Goal: Find specific page/section: Find specific page/section

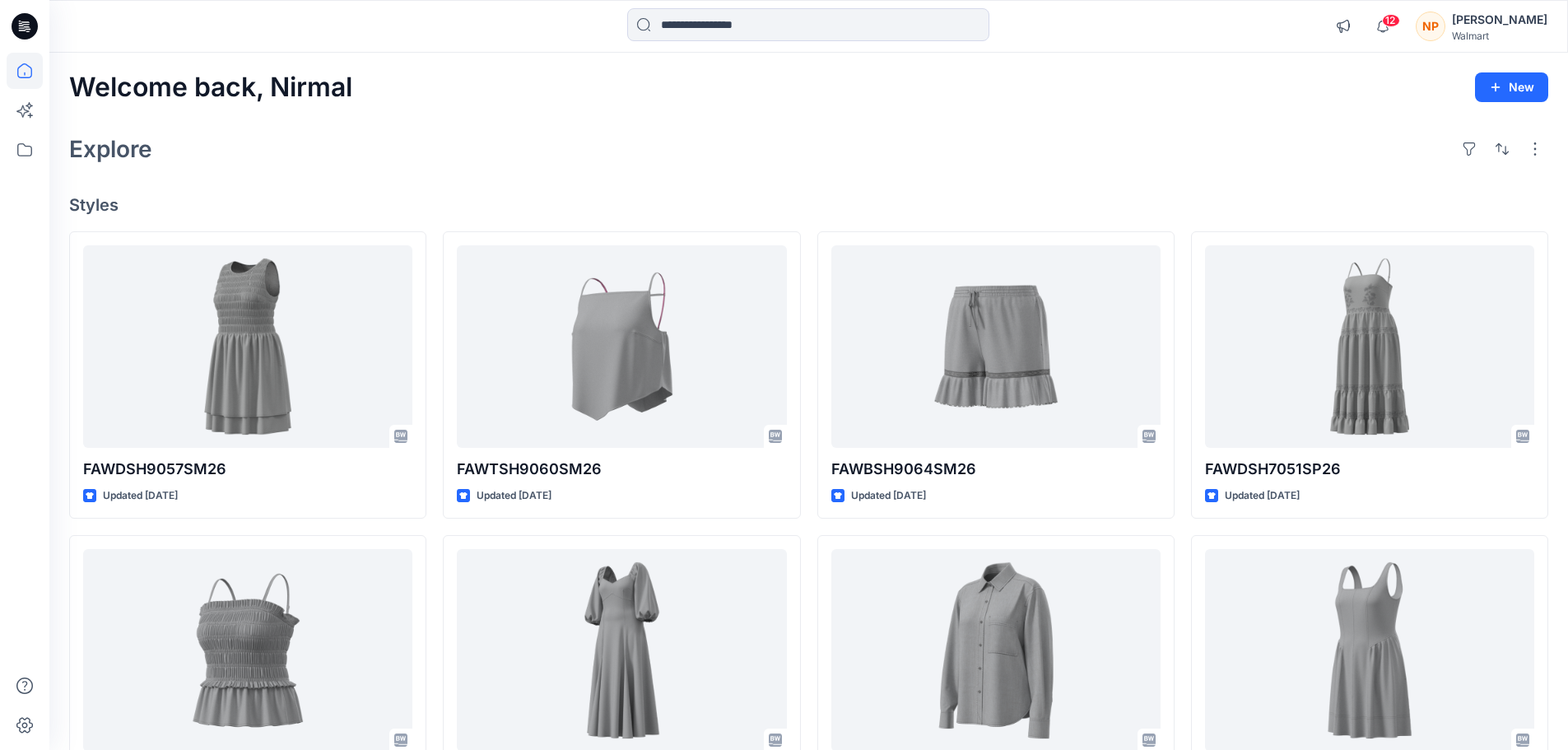
drag, startPoint x: 1508, startPoint y: 20, endPoint x: 1494, endPoint y: 22, distance: 14.1
click at [1507, 20] on div "[PERSON_NAME]" at bounding box center [1500, 20] width 95 height 20
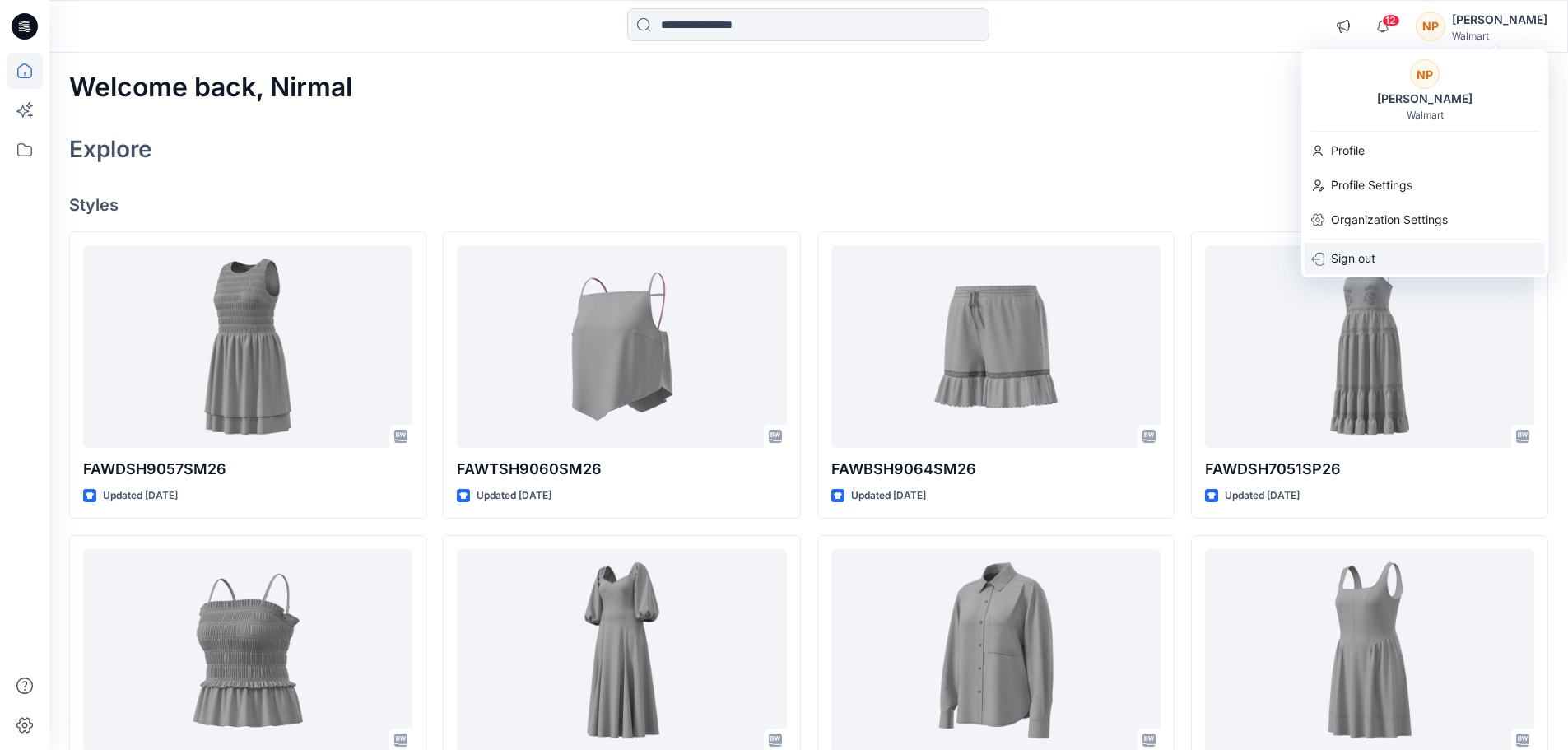
click at [1351, 251] on p "Sign out" at bounding box center [1354, 258] width 44 height 31
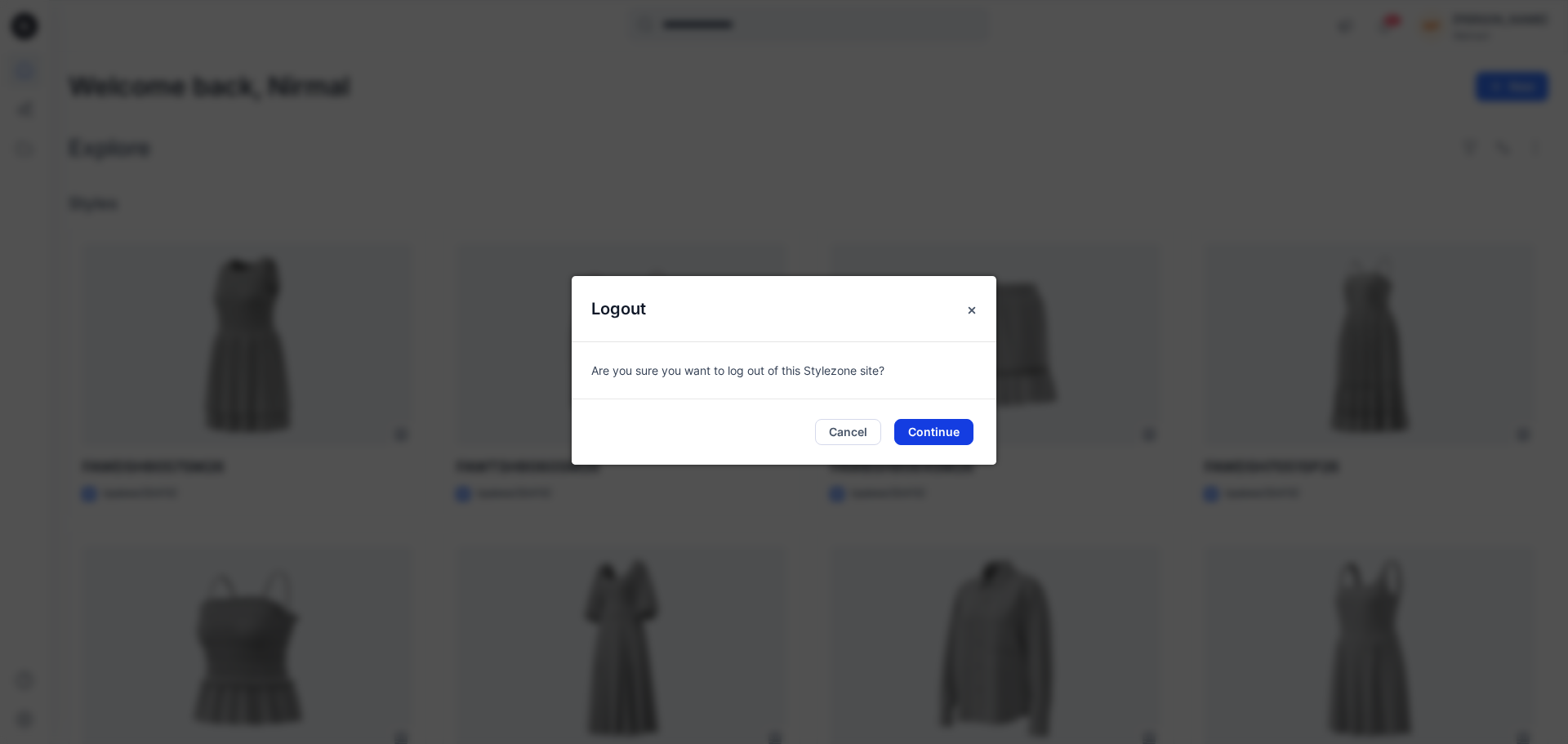
click at [958, 431] on button "Continue" at bounding box center [934, 431] width 79 height 26
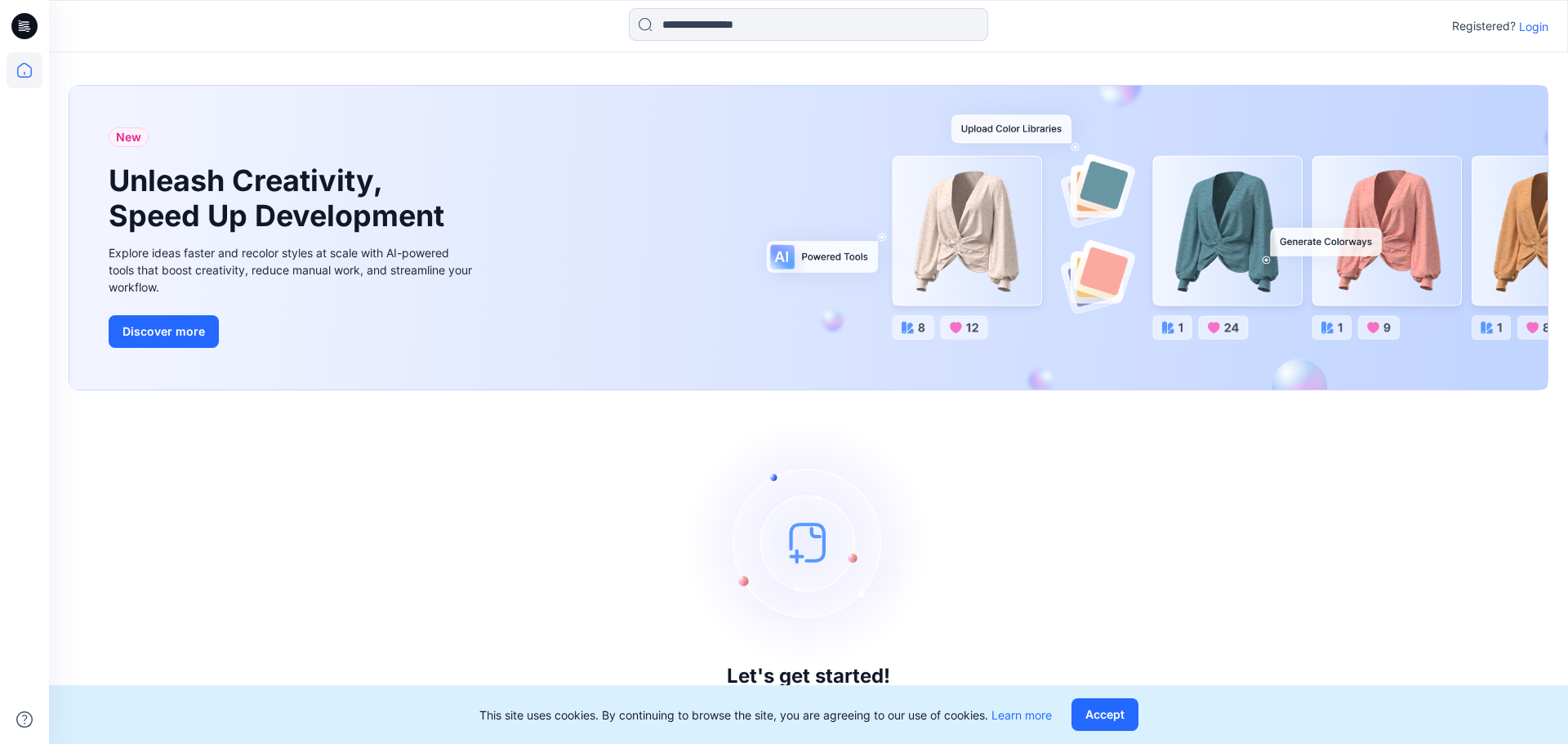
click at [1535, 29] on p "Login" at bounding box center [1533, 26] width 30 height 17
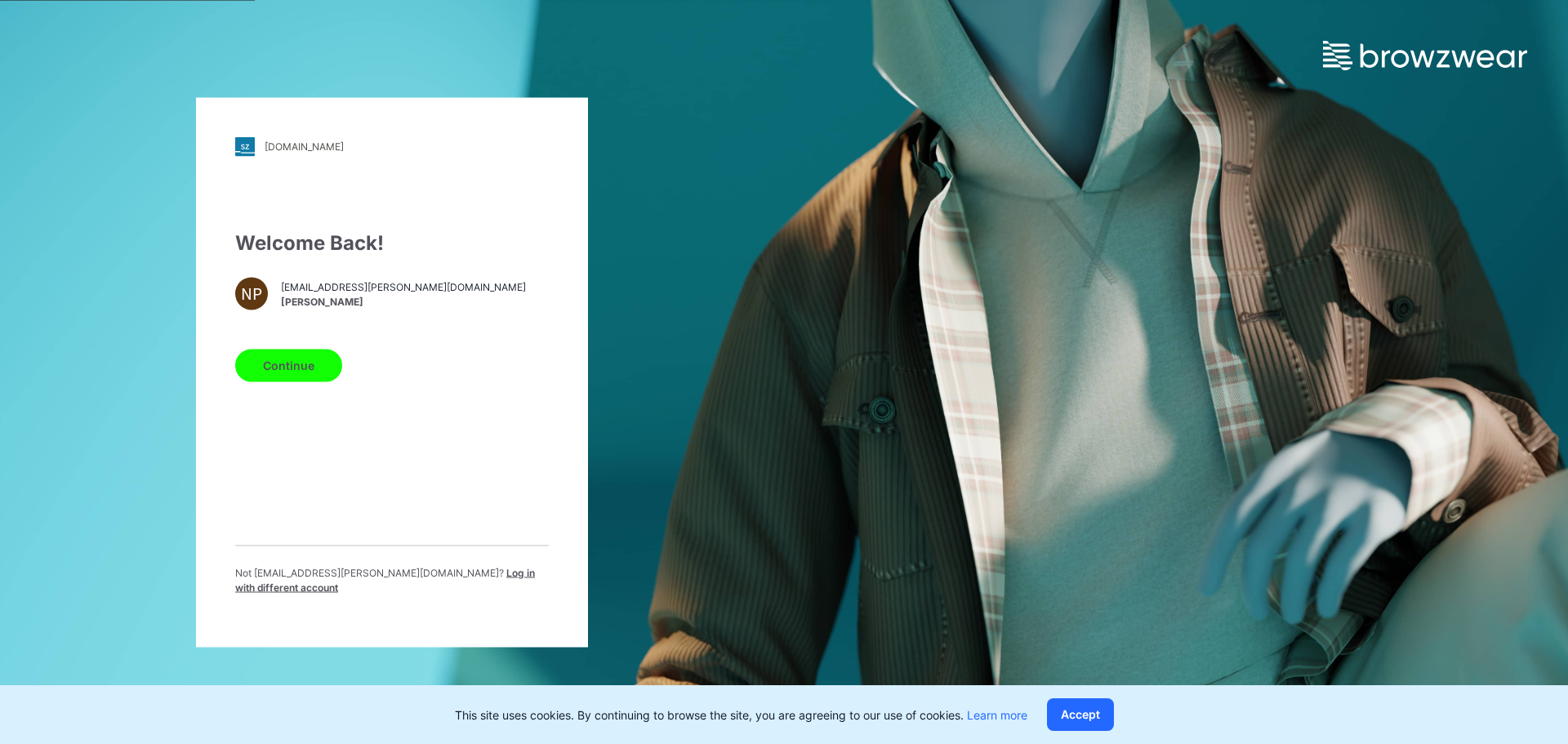
click at [449, 570] on div "Not [EMAIL_ADDRESS][PERSON_NAME][DOMAIN_NAME] ? Log in with different account" at bounding box center [392, 575] width 314 height 63
drag, startPoint x: 450, startPoint y: 578, endPoint x: 449, endPoint y: 569, distance: 9.1
click at [451, 580] on span "Log in with different account" at bounding box center [385, 580] width 300 height 27
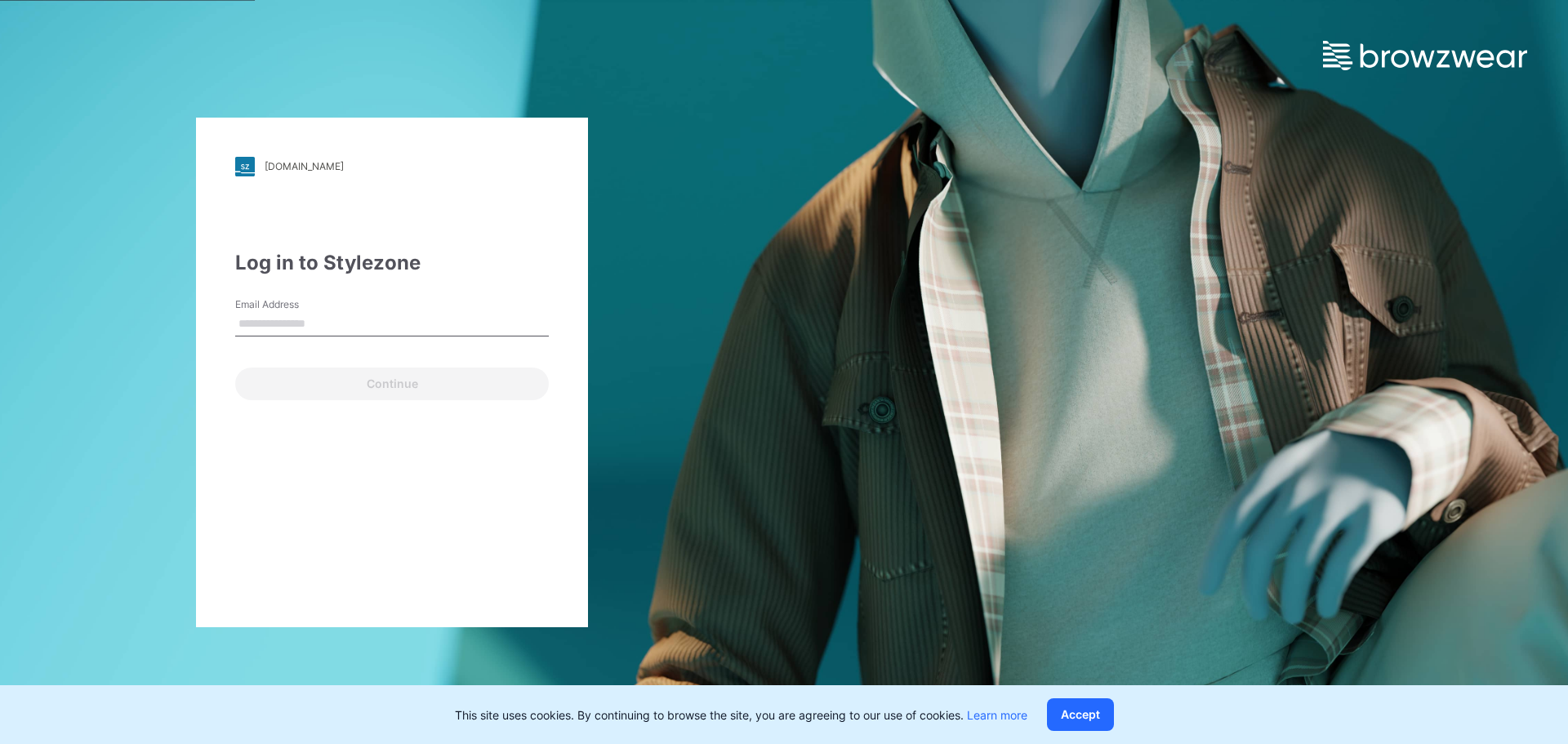
click at [377, 324] on input "Email Address" at bounding box center [392, 324] width 314 height 24
drag, startPoint x: 376, startPoint y: 325, endPoint x: 159, endPoint y: 315, distance: 217.2
click at [159, 315] on div "**********" at bounding box center [392, 372] width 784 height 744
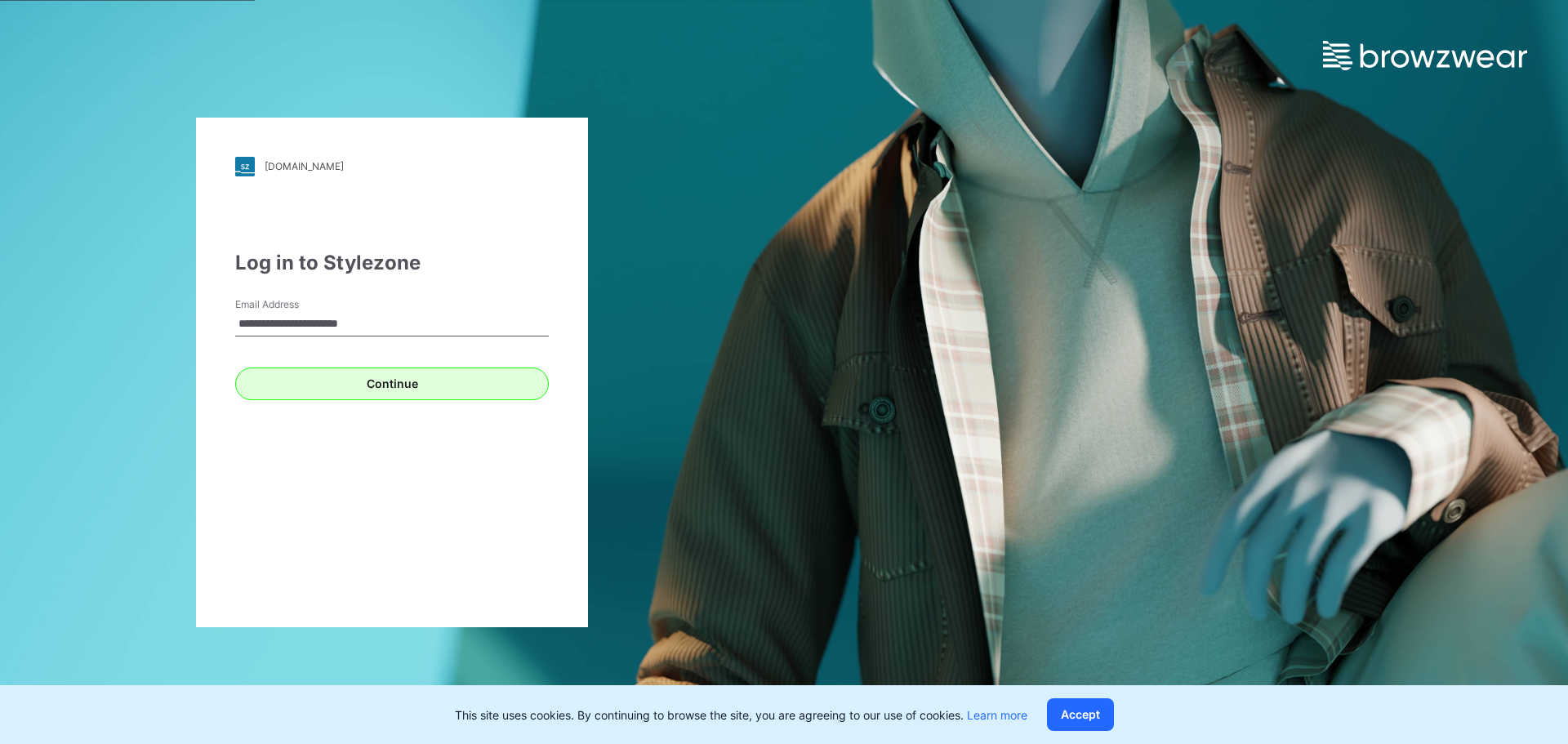
type input "**********"
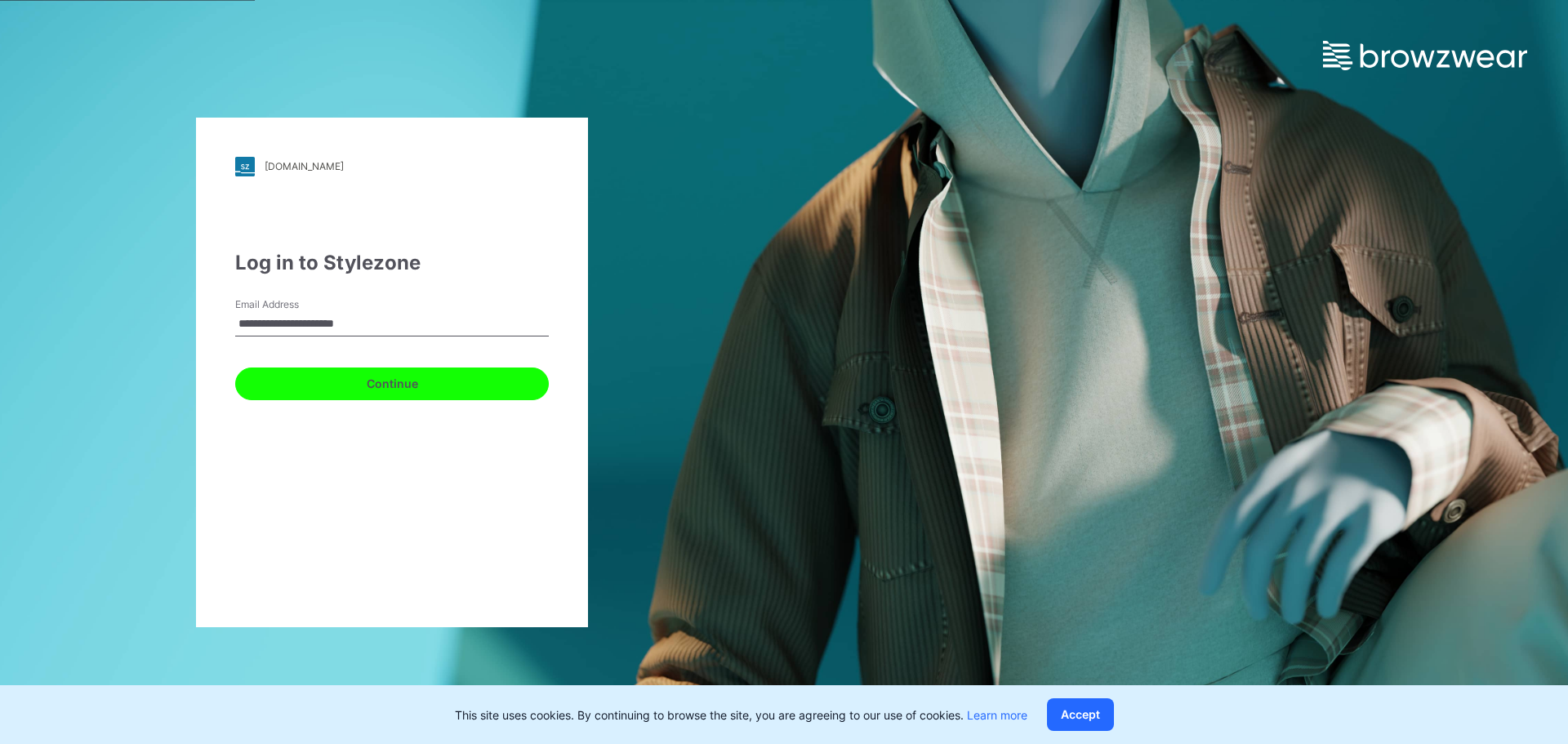
click at [351, 386] on button "Continue" at bounding box center [392, 383] width 314 height 33
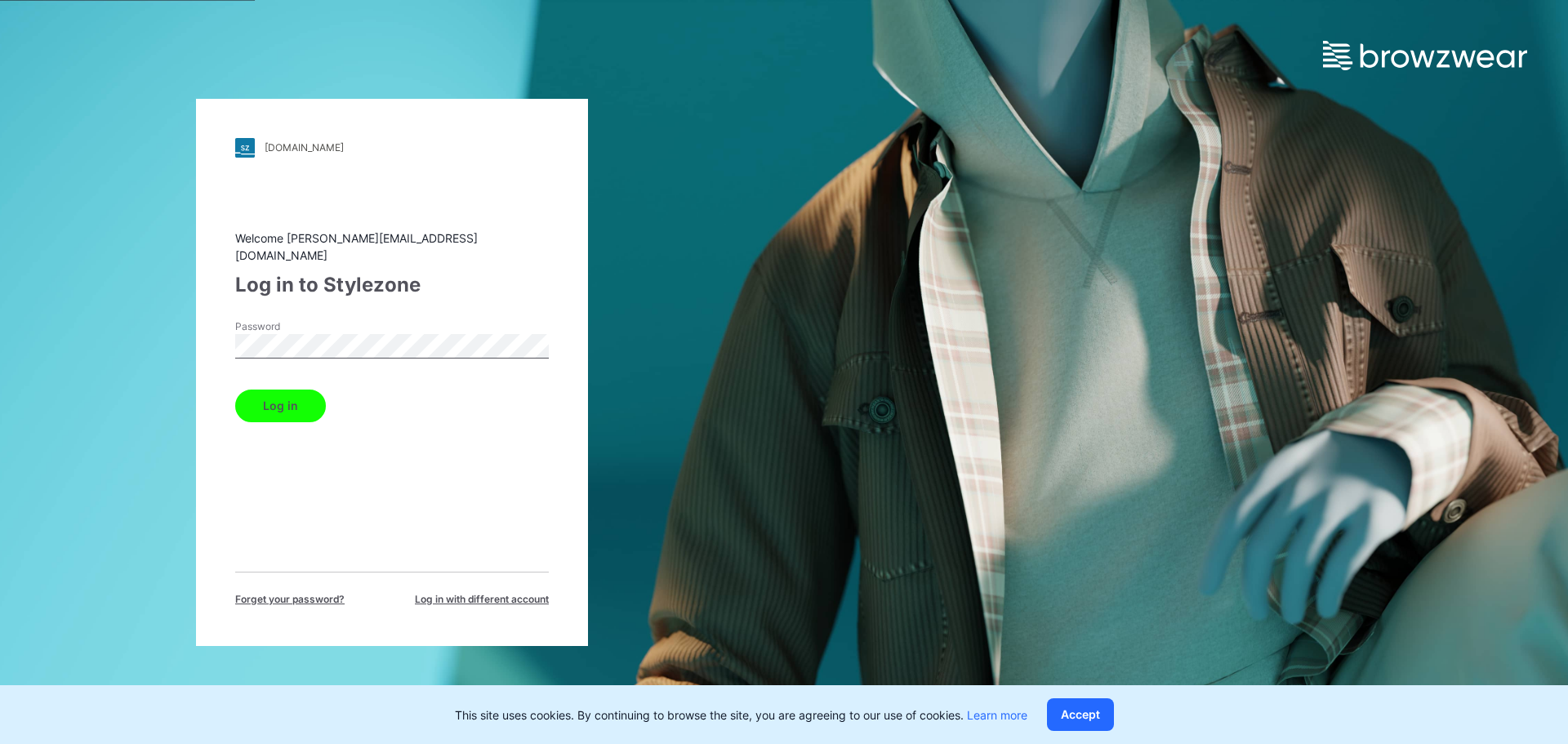
click at [298, 396] on button "Log in" at bounding box center [280, 406] width 90 height 33
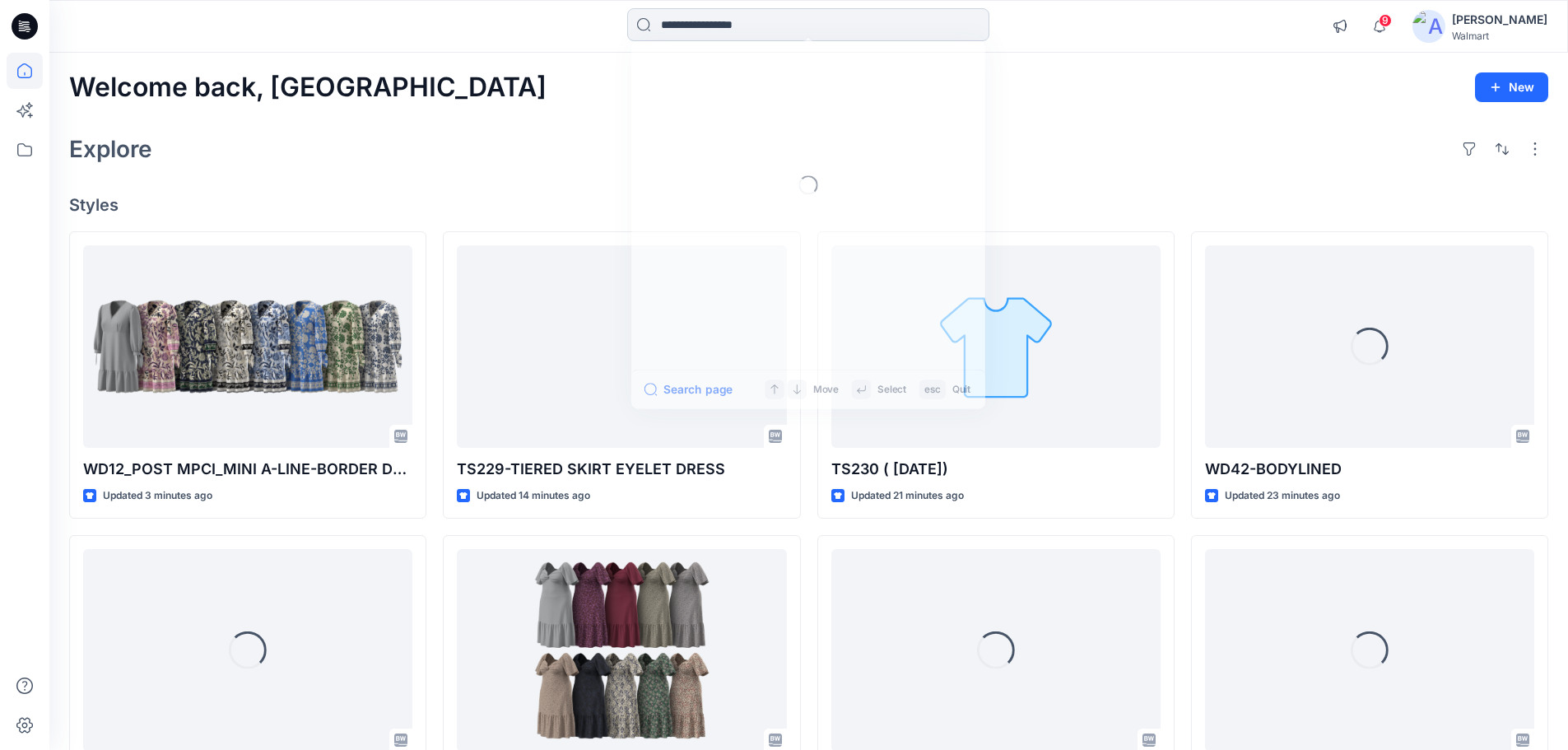
click at [750, 26] on input at bounding box center [808, 25] width 362 height 33
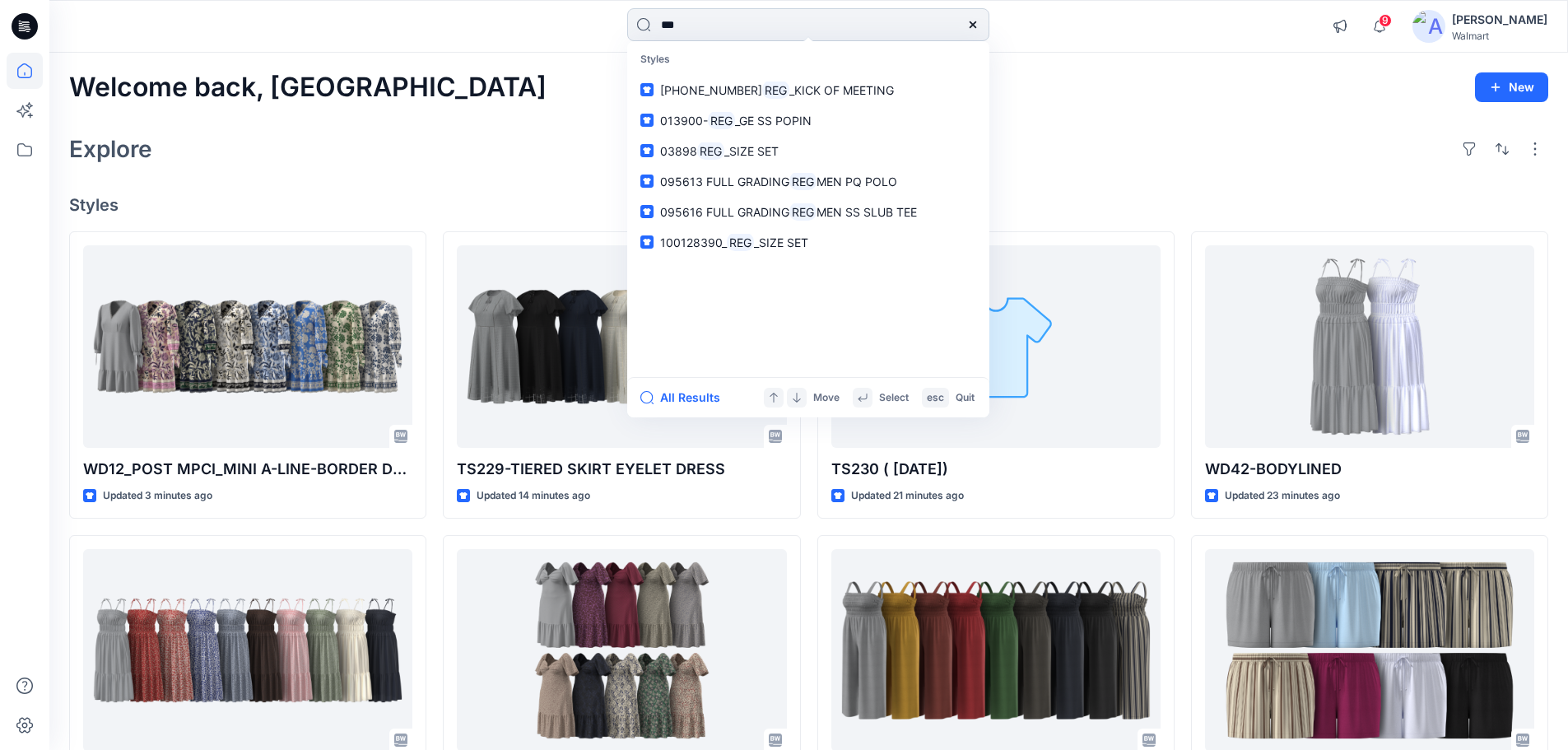
type input "***"
click at [698, 88] on span "[PHONE_NUMBER]" at bounding box center [711, 90] width 102 height 14
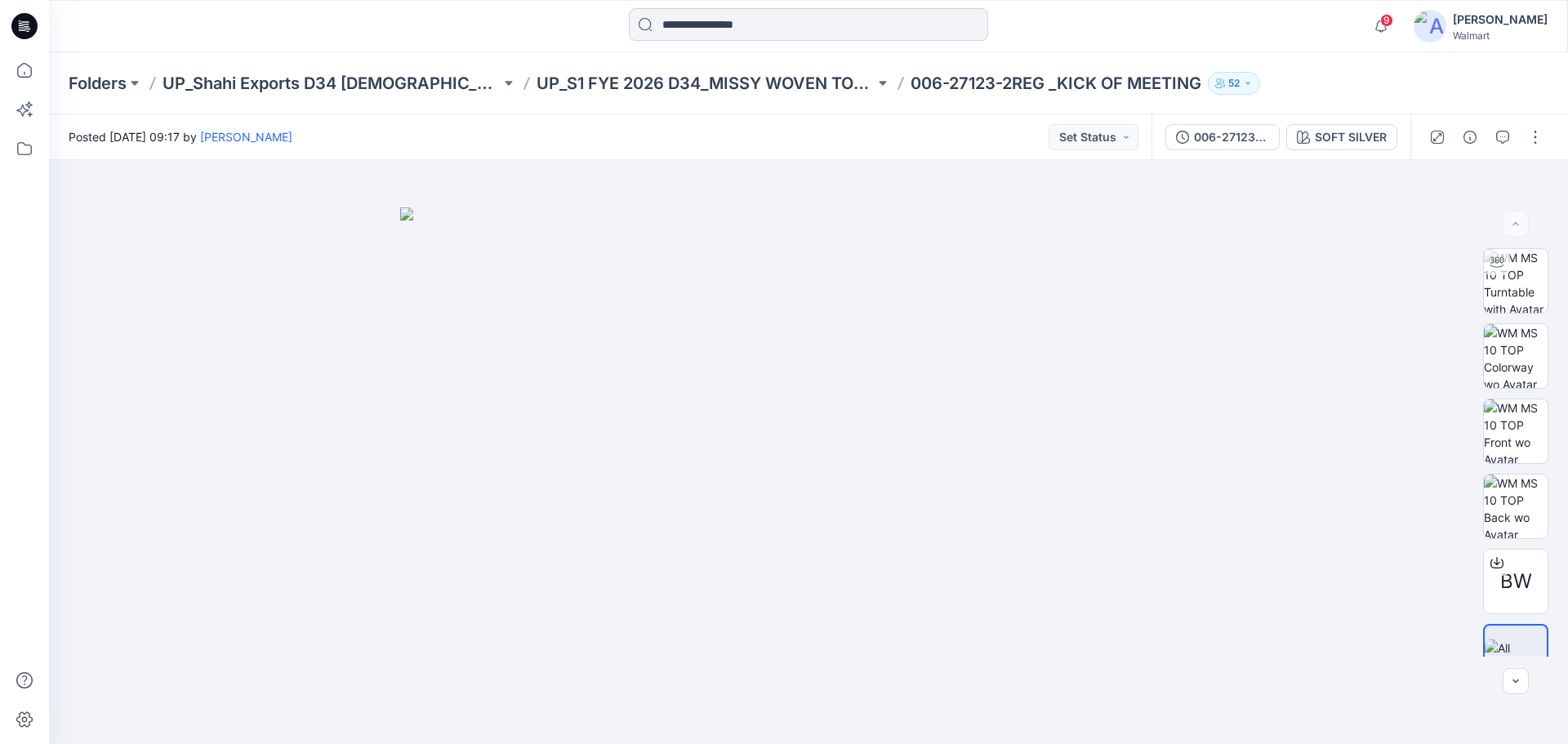
click at [715, 30] on input at bounding box center [808, 24] width 360 height 33
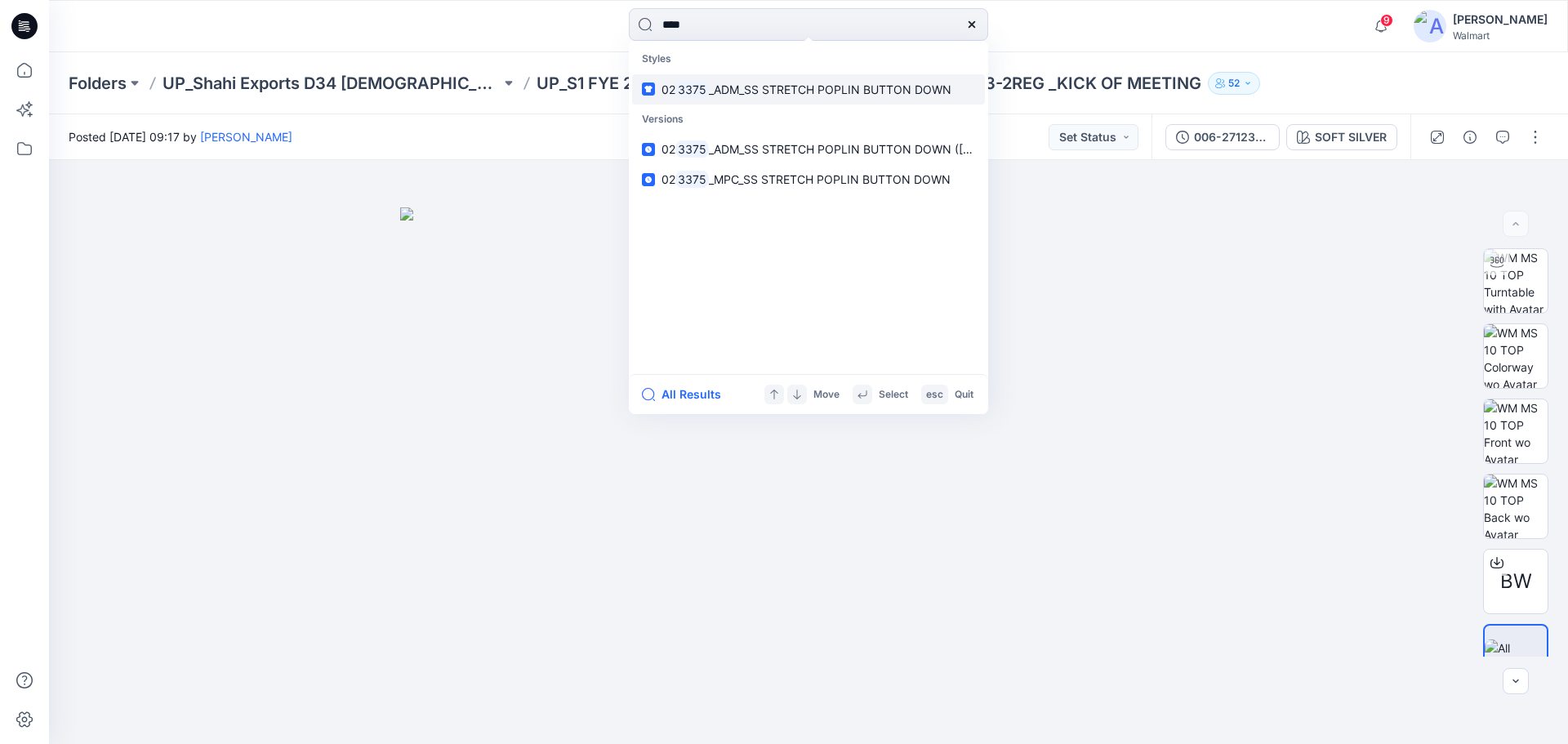
type input "****"
click at [706, 91] on mark "3375" at bounding box center [692, 89] width 34 height 19
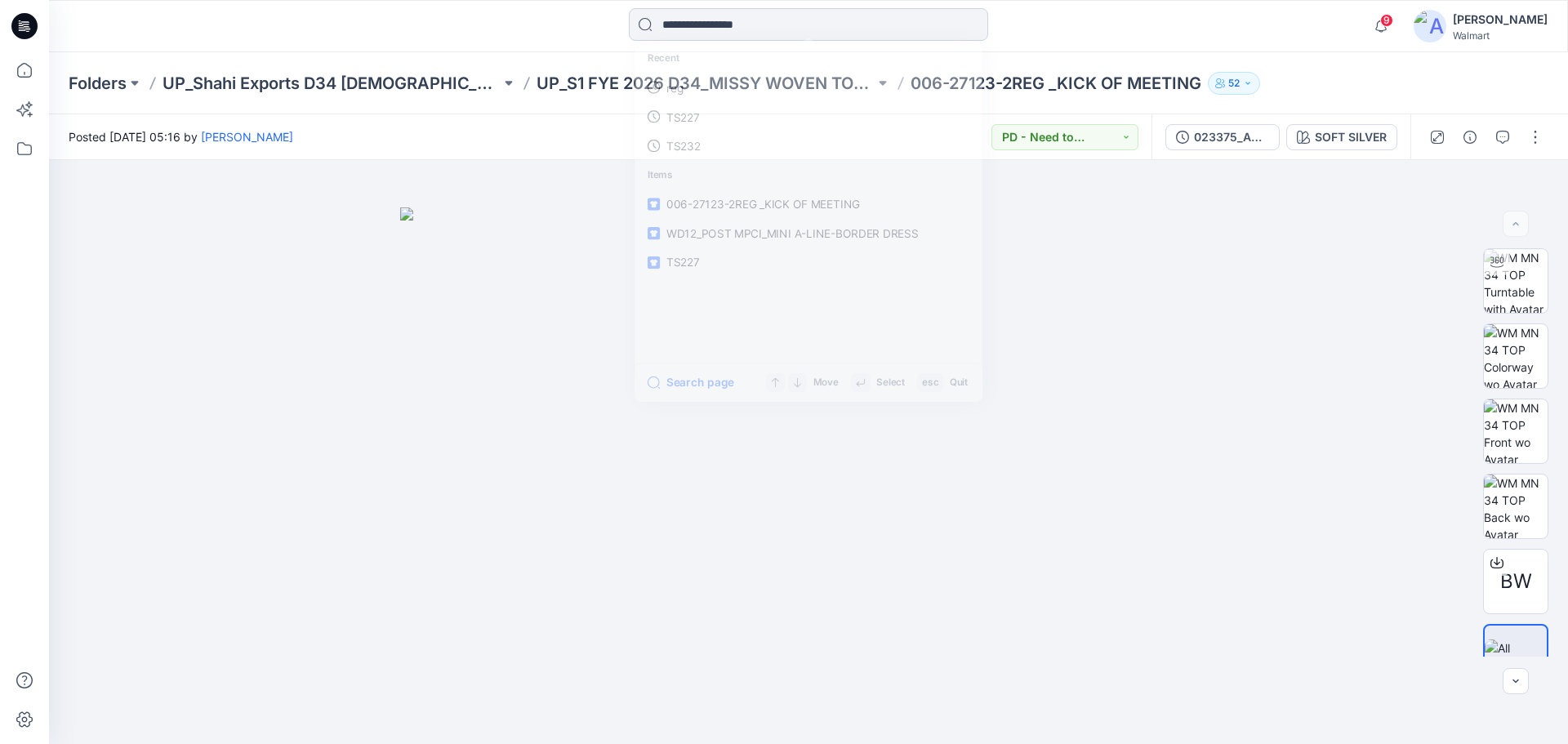
click at [758, 19] on input at bounding box center [808, 24] width 360 height 33
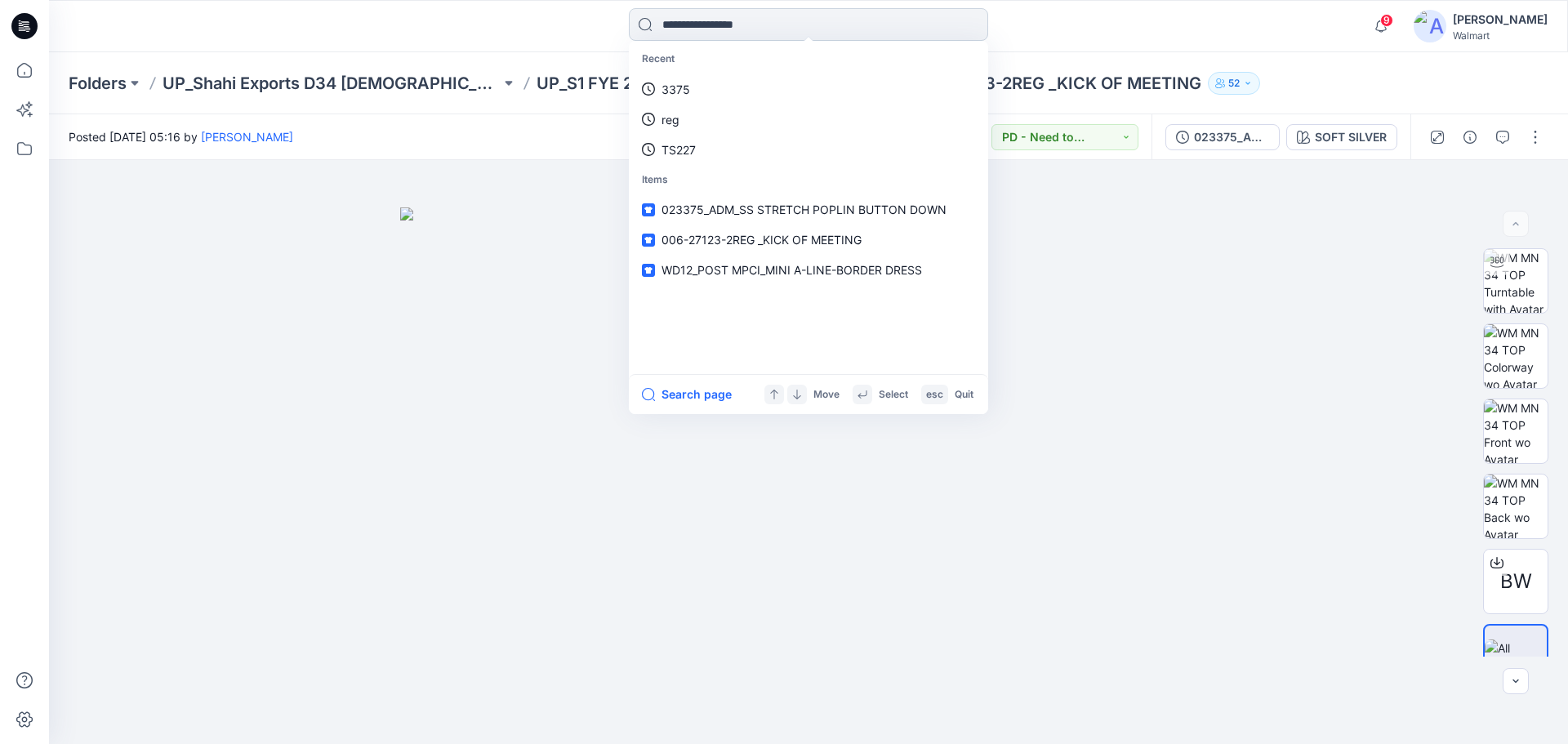
click at [710, 24] on input at bounding box center [808, 24] width 360 height 33
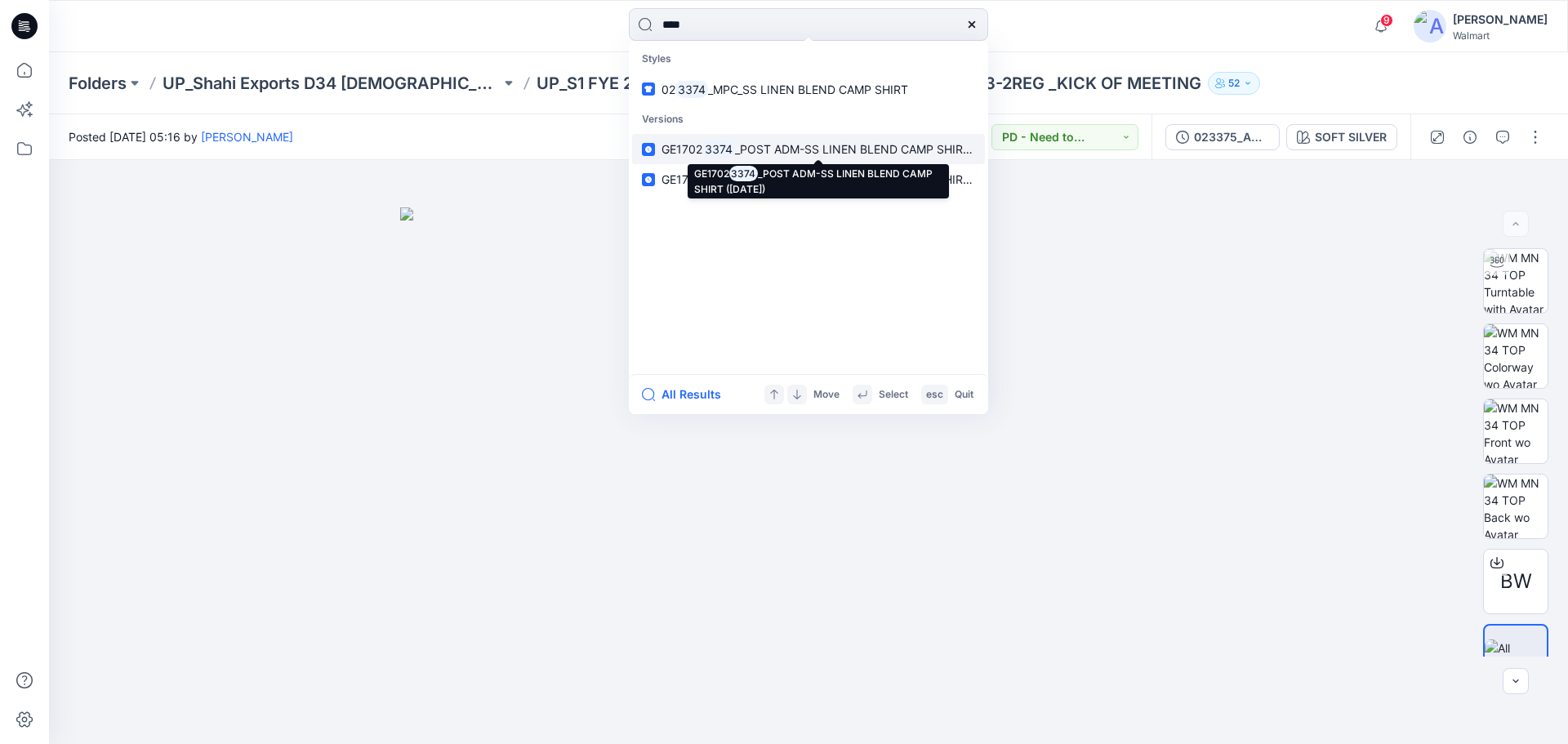
type input "****"
click at [735, 155] on span "_POST ADM-SS LINEN BLEND CAMP SHIRT ([DATE])" at bounding box center [877, 148] width 284 height 13
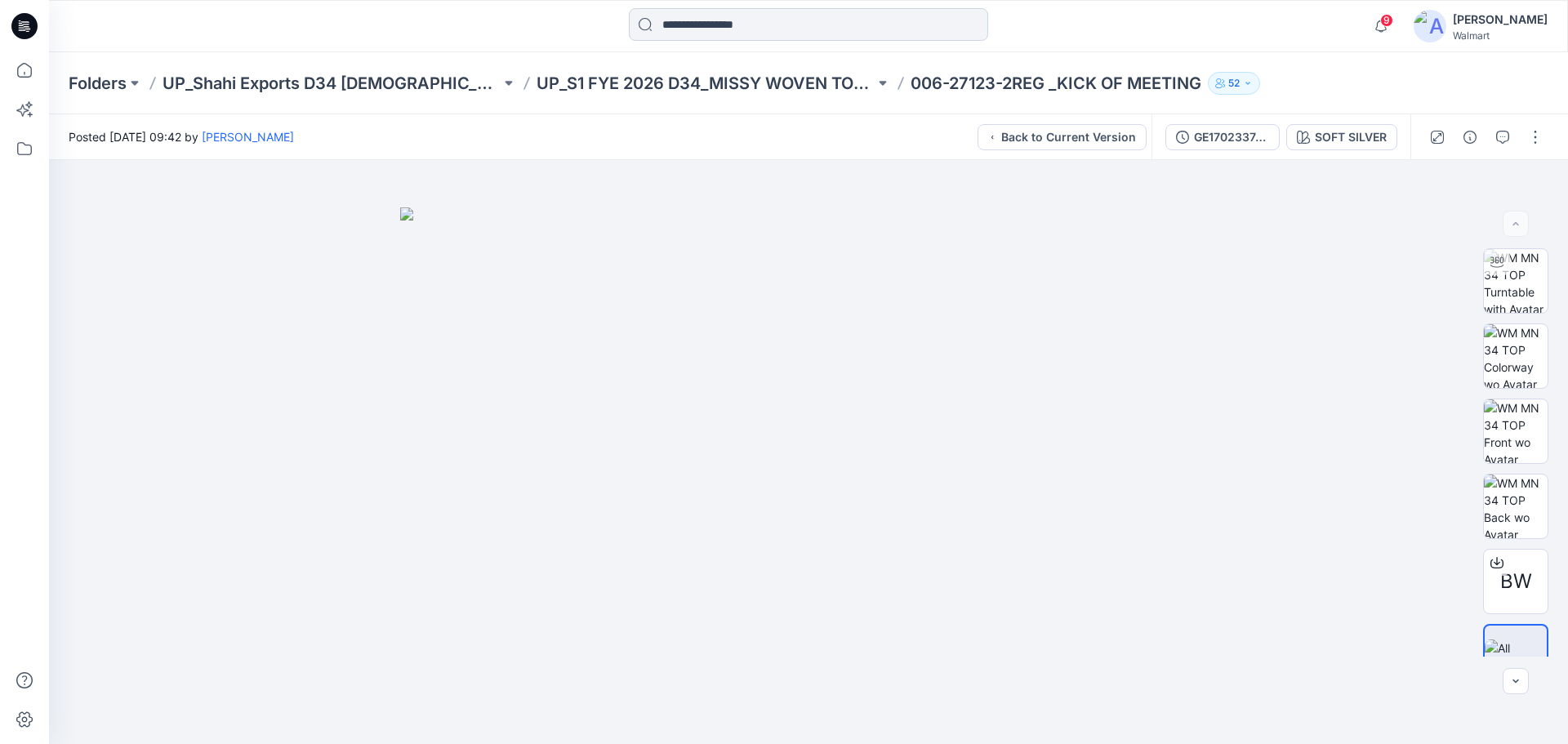
click at [732, 24] on input at bounding box center [808, 24] width 360 height 33
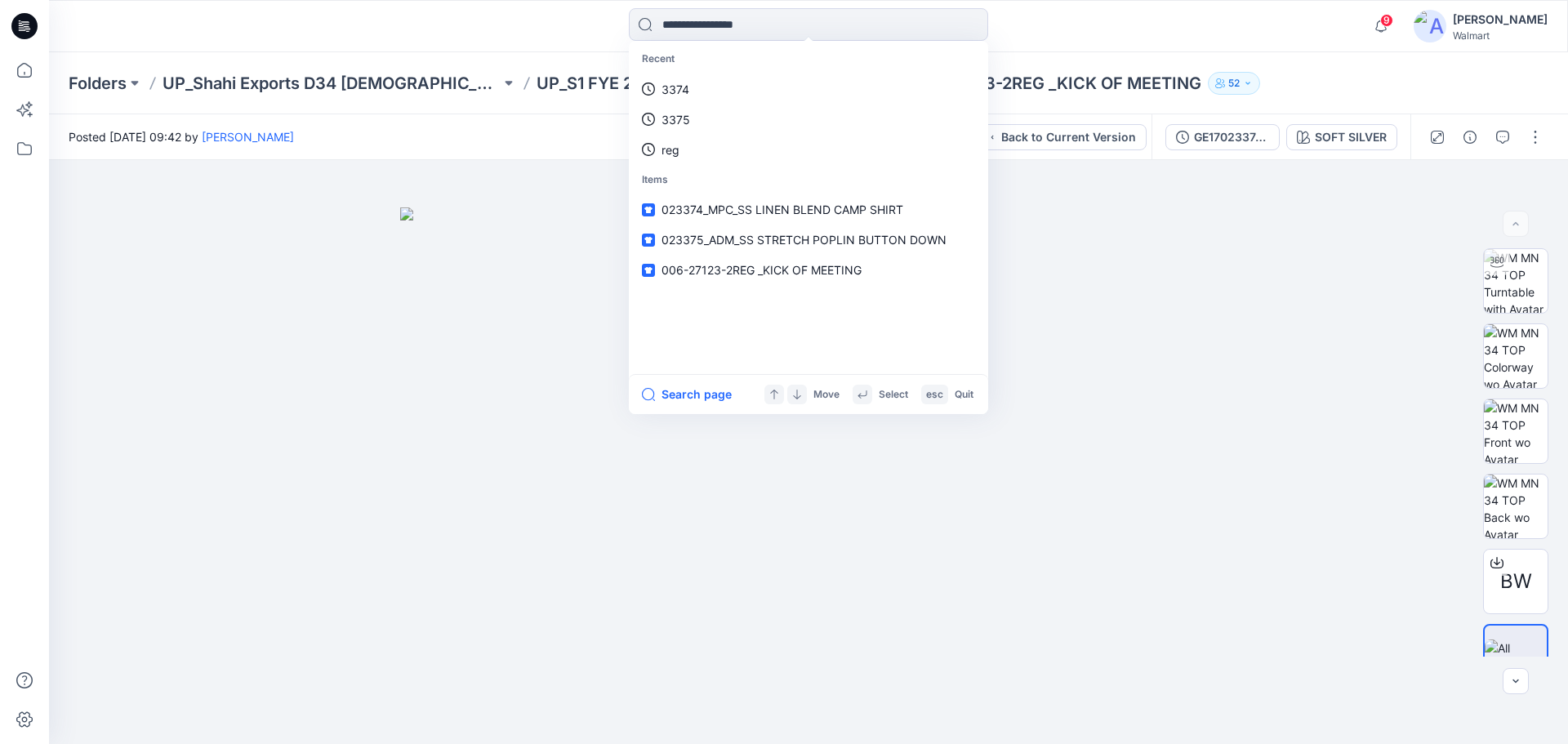
click at [436, 36] on div "Recent 3374 3375 reg Items 023374_MPC_SS LINEN BLEND CAMP SHIRT 023375_ADM_SS S…" at bounding box center [808, 26] width 760 height 36
